Goal: Transaction & Acquisition: Purchase product/service

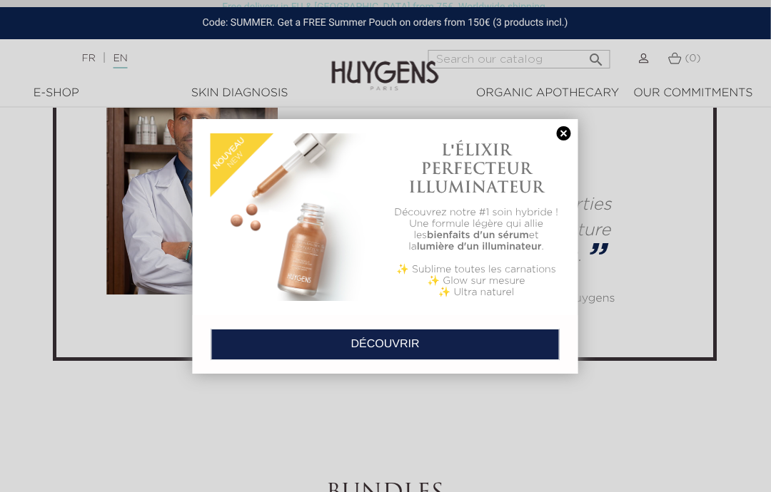
scroll to position [3605, 1]
click at [564, 135] on link at bounding box center [564, 133] width 20 height 15
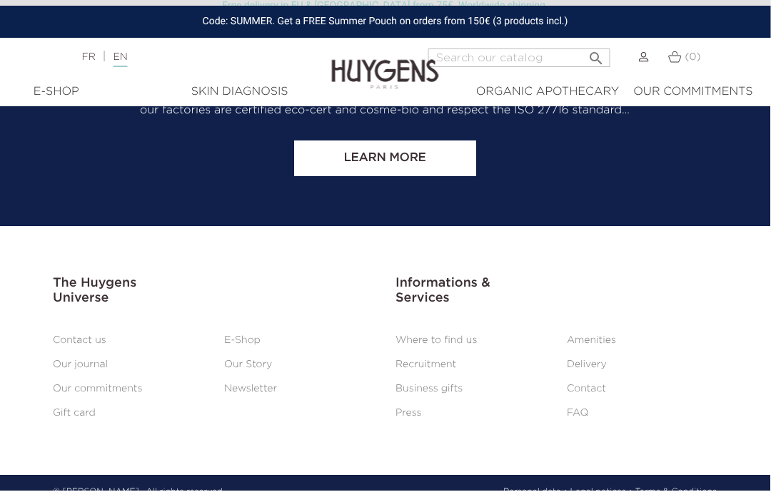
scroll to position [5708, 1]
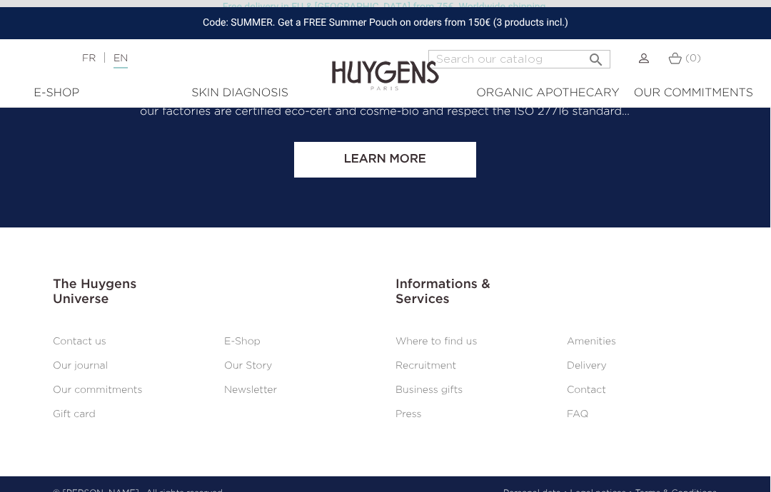
click at [580, 420] on link "FAQ" at bounding box center [576, 415] width 21 height 10
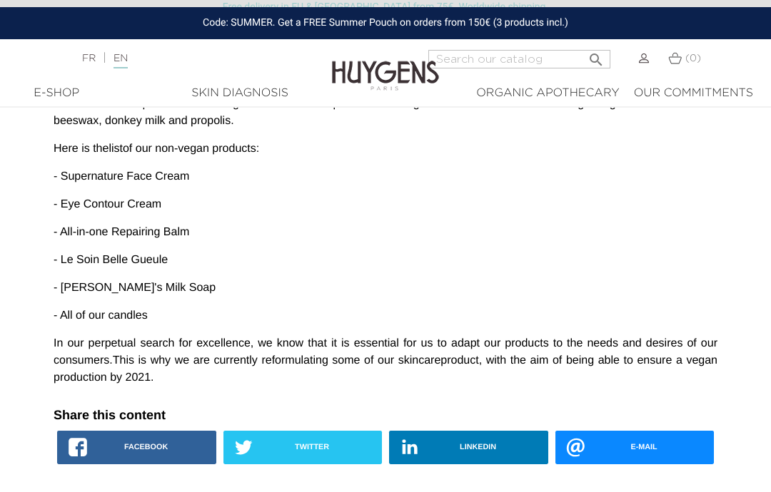
scroll to position [1279, 0]
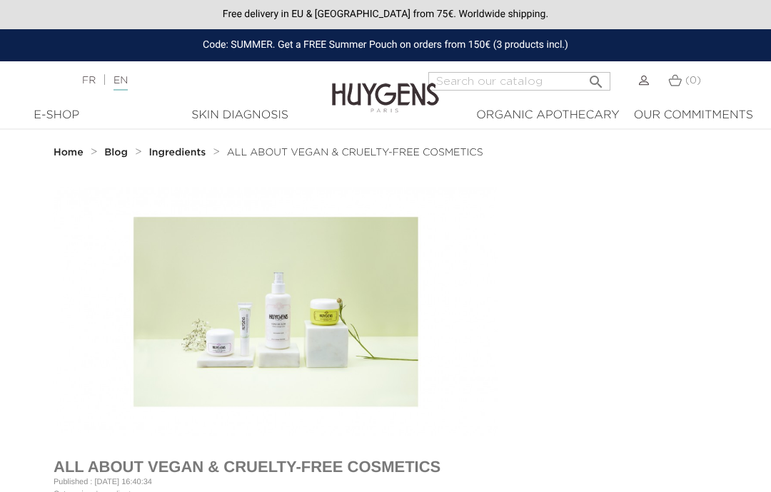
click at [61, 120] on div "E-Shop" at bounding box center [56, 115] width 77 height 17
click at [75, 155] on strong "Home" at bounding box center [69, 153] width 30 height 10
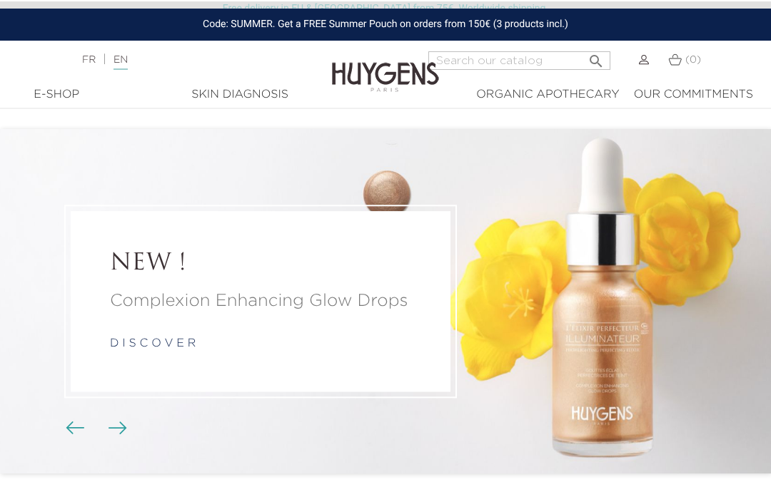
scroll to position [1, 0]
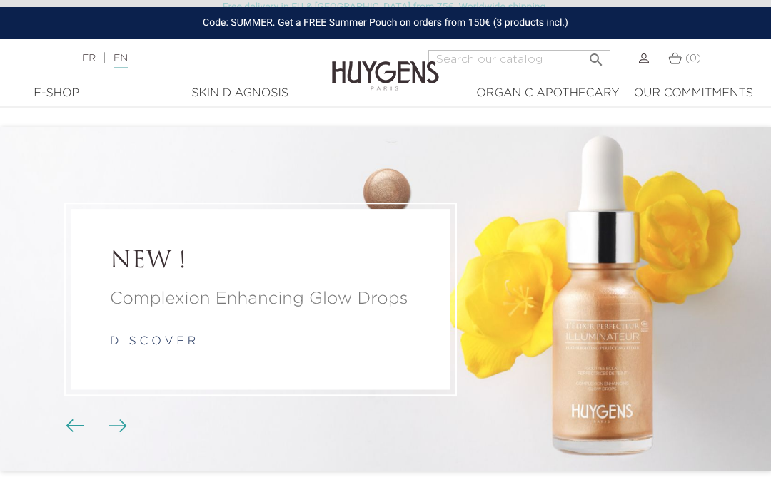
click at [60, 98] on div "E-Shop" at bounding box center [56, 93] width 77 height 17
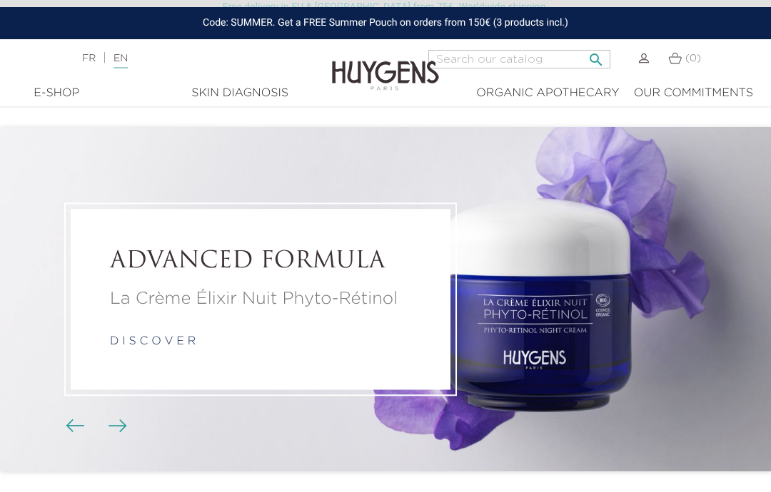
click at [534, 59] on input "Search" at bounding box center [519, 59] width 182 height 19
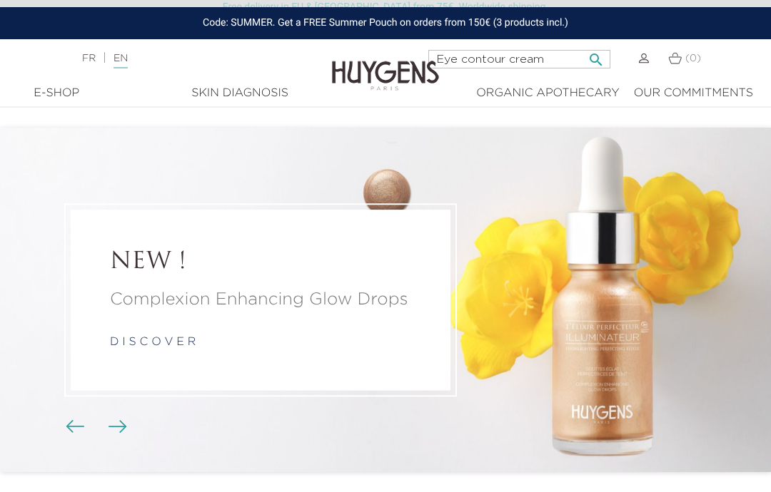
type input "Eye contour cream"
click at [592, 56] on button " Search" at bounding box center [596, 55] width 26 height 19
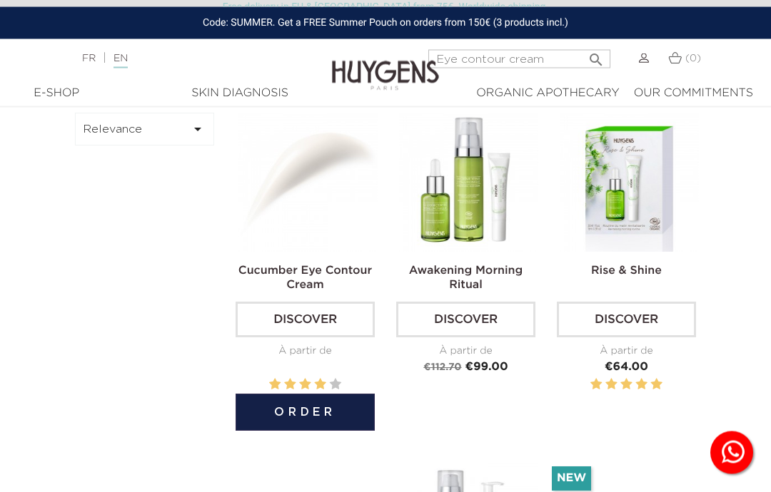
scroll to position [93, 0]
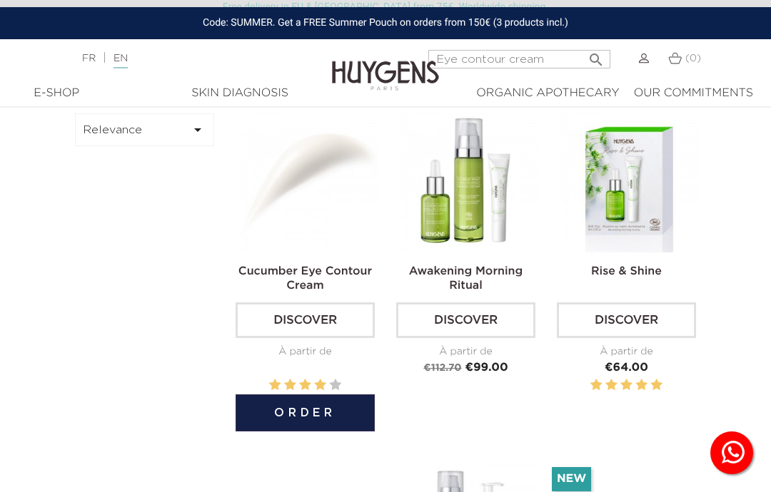
click at [314, 322] on link "Discover" at bounding box center [304, 321] width 139 height 36
click at [327, 186] on img at bounding box center [307, 182] width 139 height 139
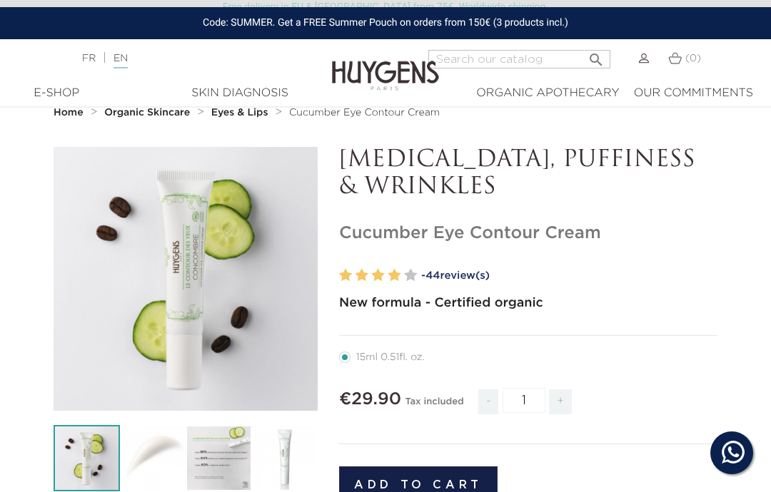
scroll to position [36, 0]
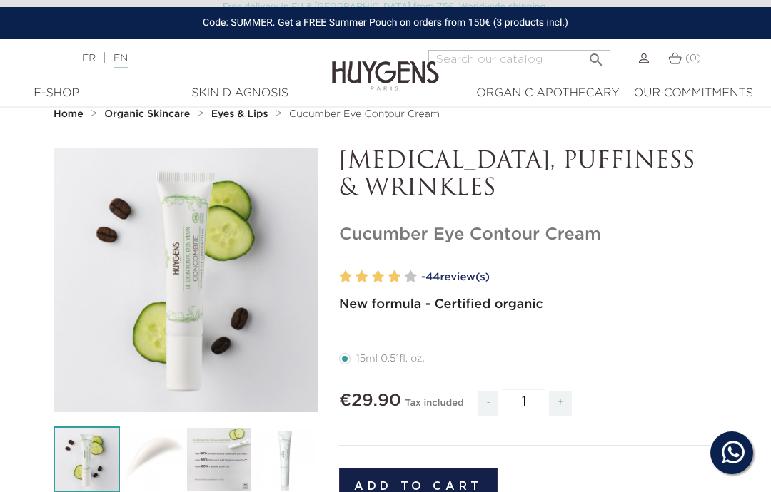
click at [469, 275] on link "- 44 review(s)" at bounding box center [569, 277] width 296 height 21
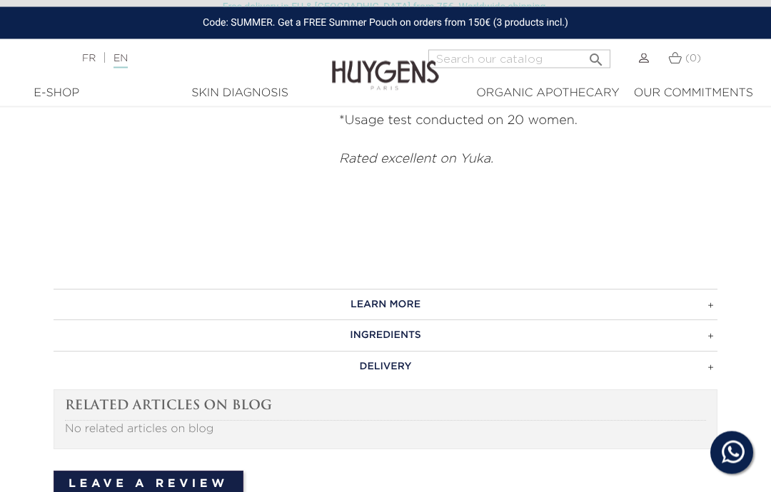
scroll to position [968, 0]
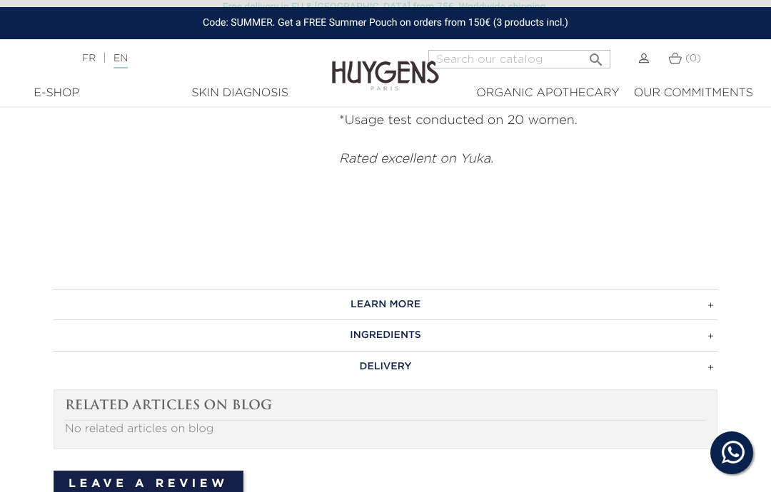
click at [410, 320] on h3 "INGREDIENTS" at bounding box center [386, 335] width 664 height 31
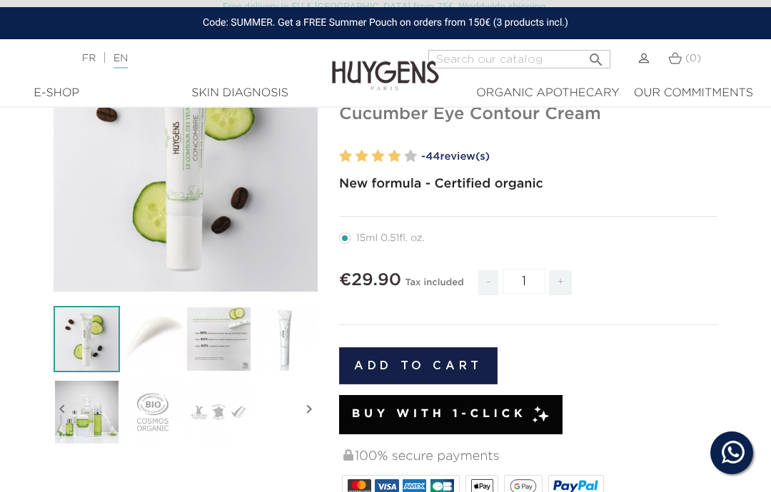
scroll to position [156, 0]
